Goal: Task Accomplishment & Management: Use online tool/utility

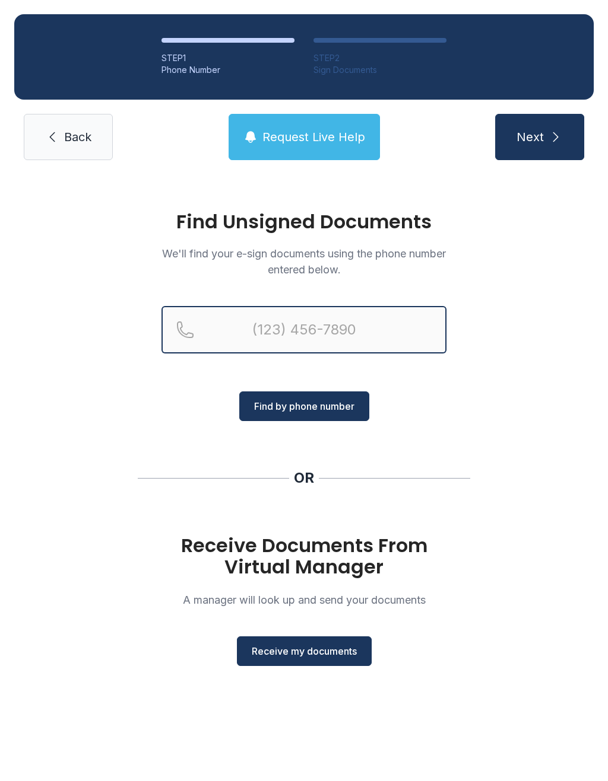
click at [309, 311] on input "Reservation phone number" at bounding box center [303, 329] width 285 height 47
type input "[PHONE_NUMBER]"
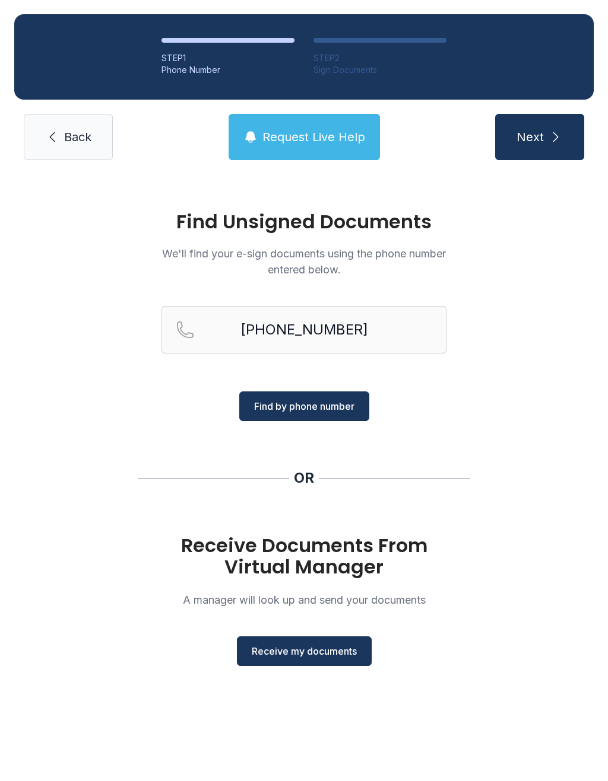
click at [323, 405] on span "Find by phone number" at bounding box center [304, 406] width 100 height 14
click at [309, 411] on span "Find by phone number" at bounding box center [304, 406] width 100 height 14
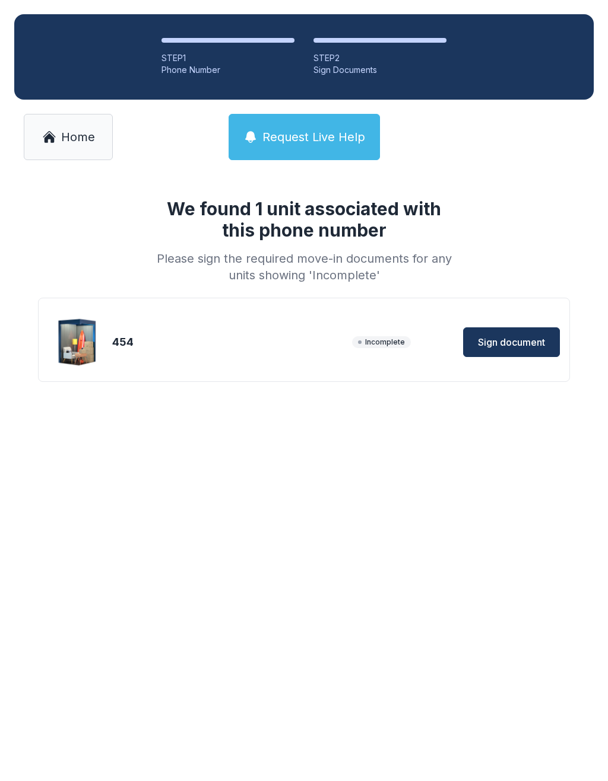
click at [511, 345] on span "Sign document" at bounding box center [511, 342] width 67 height 14
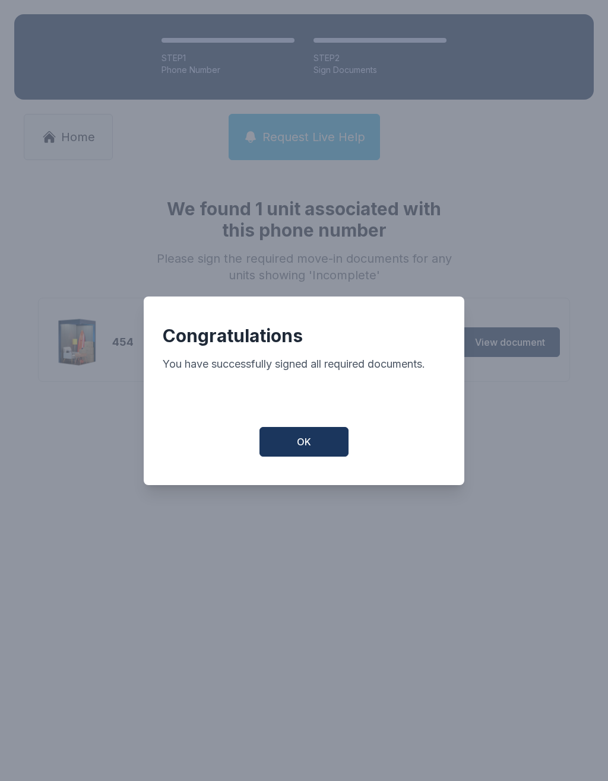
click at [299, 448] on span "OK" at bounding box center [304, 442] width 14 height 14
